Goal: Task Accomplishment & Management: Use online tool/utility

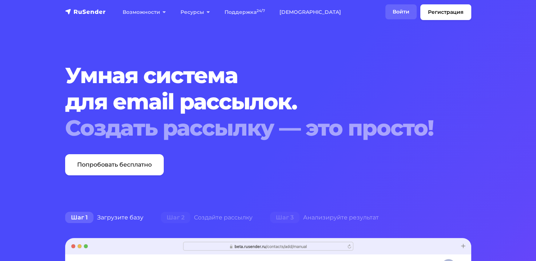
click at [409, 9] on link "Войти" at bounding box center [401, 11] width 31 height 15
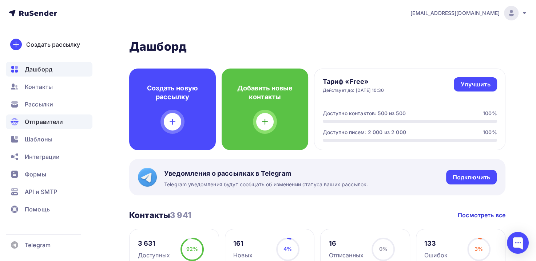
click at [36, 120] on span "Отправители" at bounding box center [44, 121] width 39 height 9
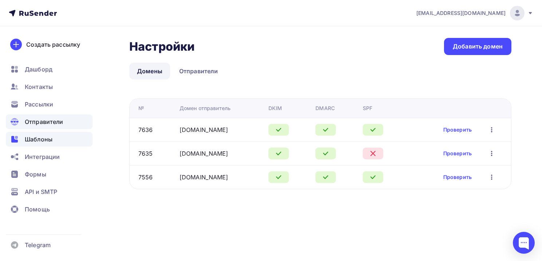
click at [47, 138] on span "Шаблоны" at bounding box center [39, 139] width 28 height 9
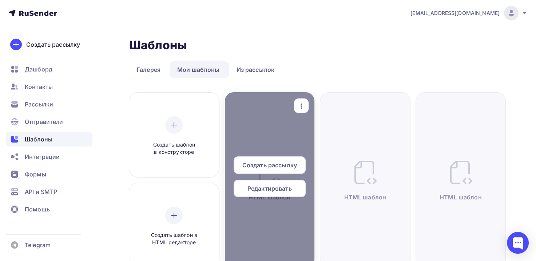
click at [280, 181] on div "Редактировать" at bounding box center [270, 188] width 72 height 17
